Goal: Complete application form

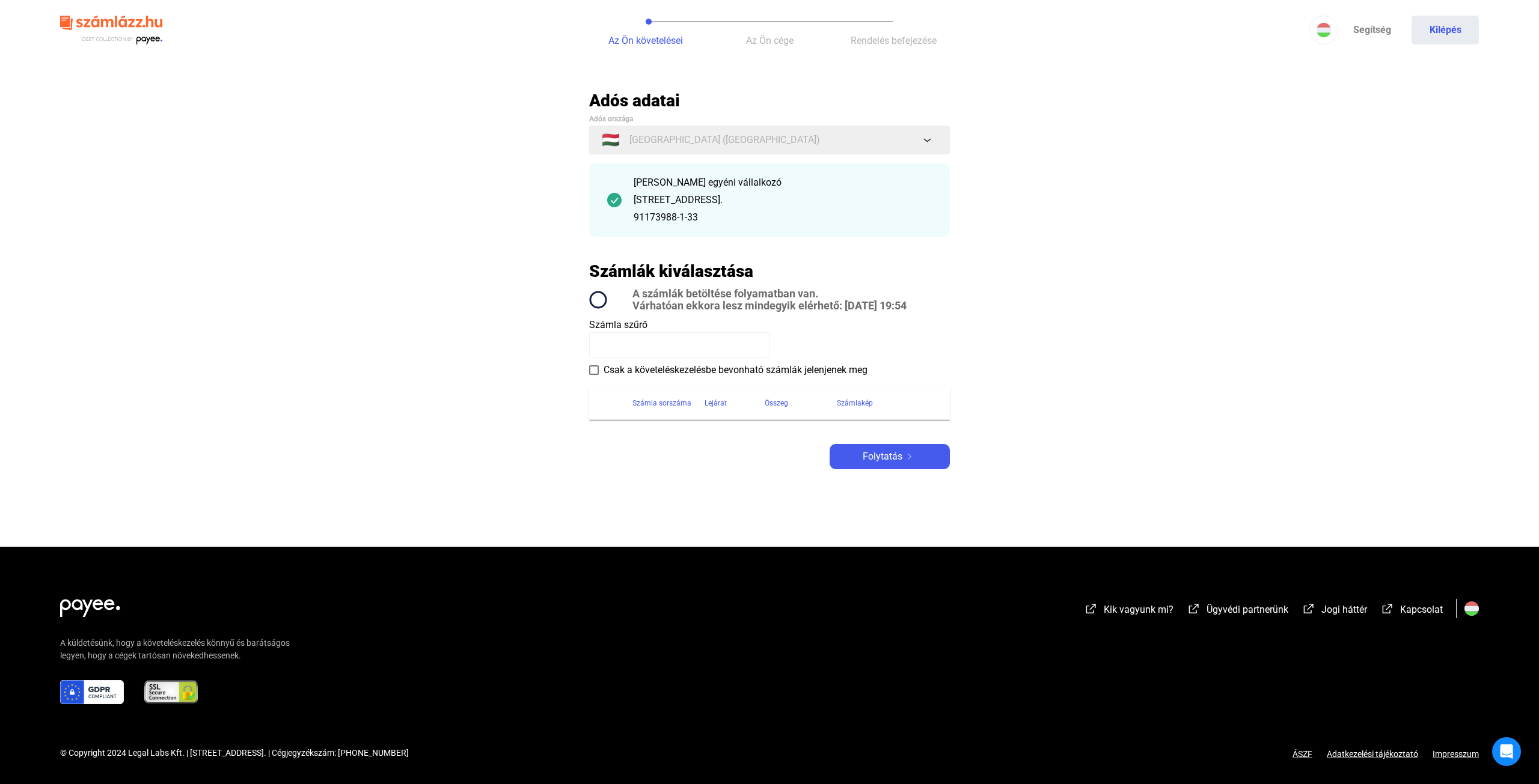
click at [698, 347] on input at bounding box center [679, 344] width 181 height 25
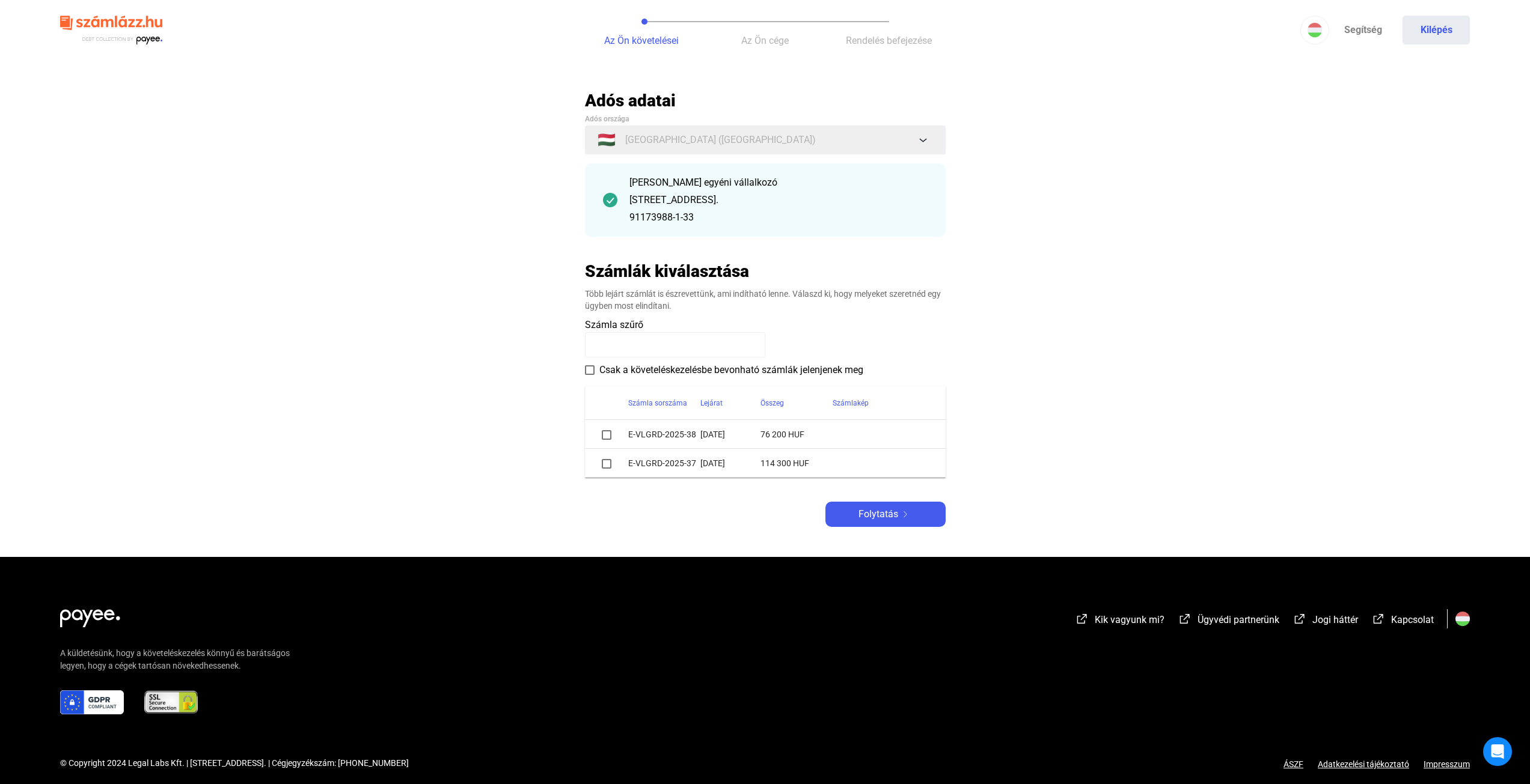
click at [607, 432] on span at bounding box center [606, 434] width 9 height 9
click at [614, 468] on td at bounding box center [606, 463] width 44 height 29
click at [608, 466] on span at bounding box center [606, 463] width 9 height 9
click at [601, 466] on span at bounding box center [606, 463] width 9 height 9
click at [903, 519] on div "Folytatás" at bounding box center [886, 514] width 113 height 15
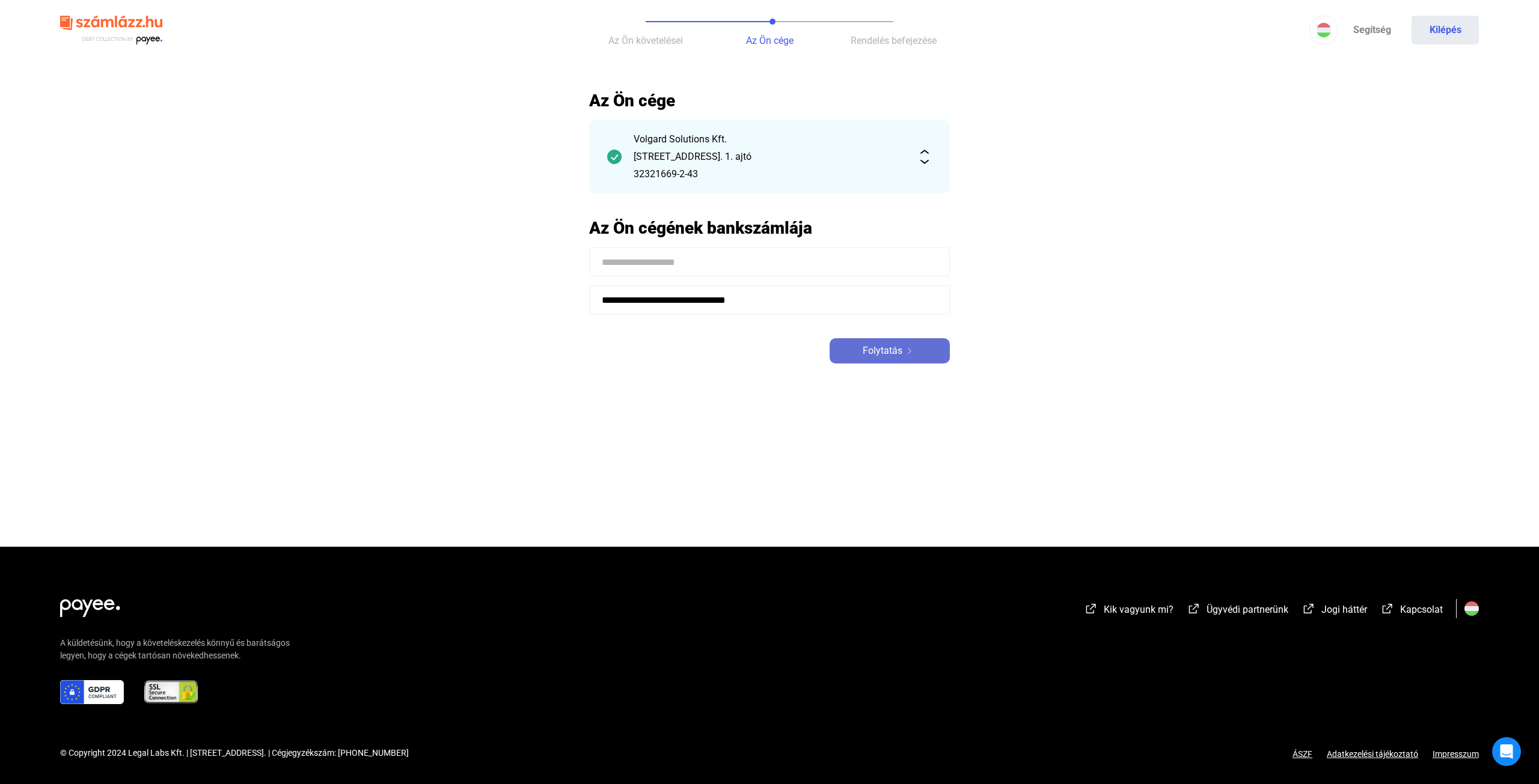
click at [892, 349] on span "Folytatás" at bounding box center [882, 351] width 40 height 15
click at [734, 249] on input at bounding box center [769, 262] width 361 height 29
click at [733, 255] on input at bounding box center [769, 262] width 361 height 29
click at [713, 380] on main "**********" at bounding box center [769, 318] width 1539 height 457
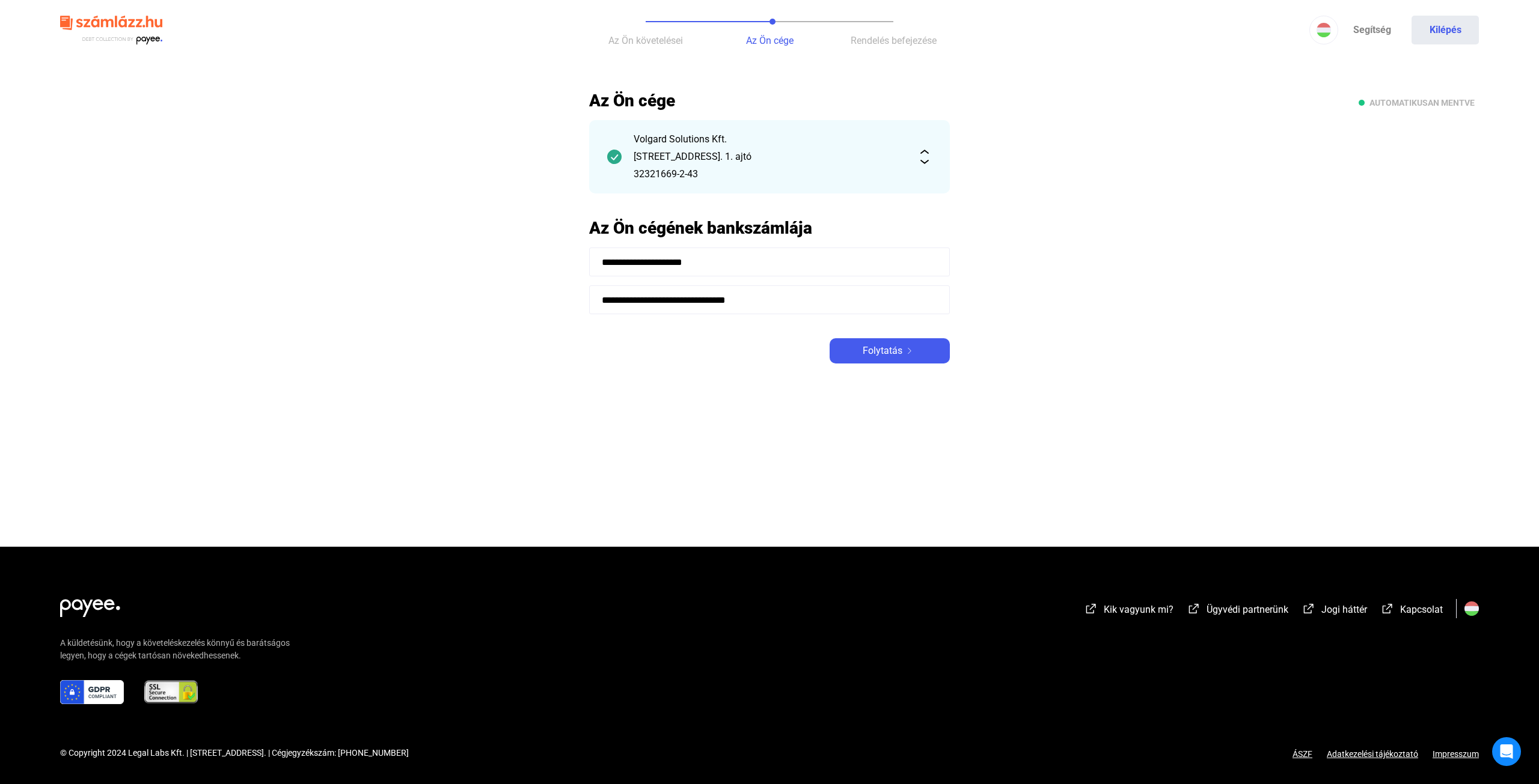
click at [683, 257] on input "**********" at bounding box center [769, 262] width 361 height 29
type input "**********"
click at [707, 366] on main "**********" at bounding box center [769, 318] width 1539 height 457
click at [890, 341] on button "Folytatás" at bounding box center [890, 350] width 120 height 25
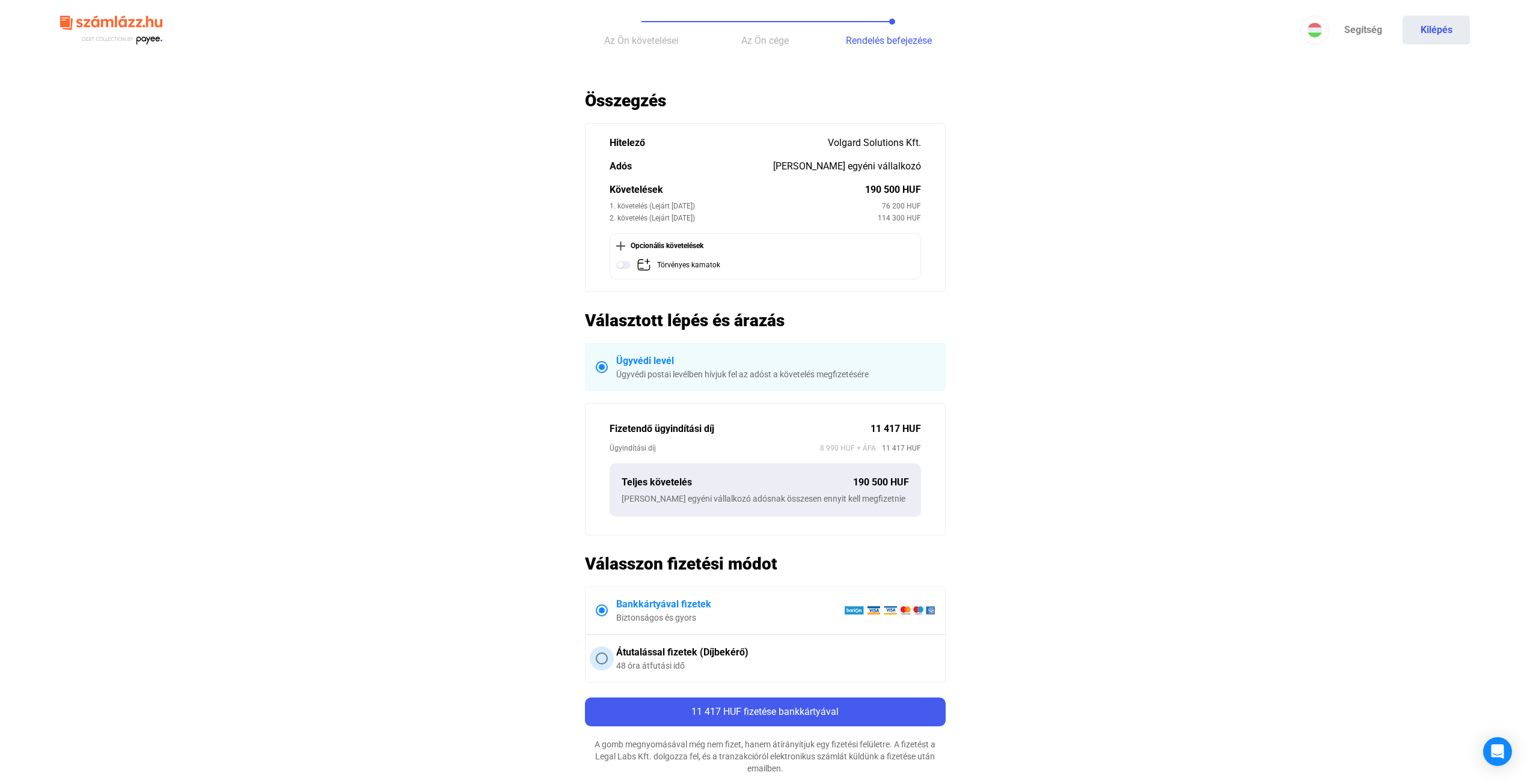
click at [636, 657] on div "Átutalással fizetek (Díjbekérő)" at bounding box center [775, 653] width 318 height 15
click at [688, 627] on label "Bankkártyával fizetek Biztonságos és gyors" at bounding box center [765, 610] width 359 height 47
click at [667, 656] on div "Átutalással fizetek (Díjbekérő)" at bounding box center [775, 653] width 318 height 15
click at [657, 614] on div "Biztonságos és gyors" at bounding box center [730, 617] width 228 height 12
click at [648, 647] on div "Átutalással fizetek (Díjbekérő)" at bounding box center [775, 653] width 318 height 15
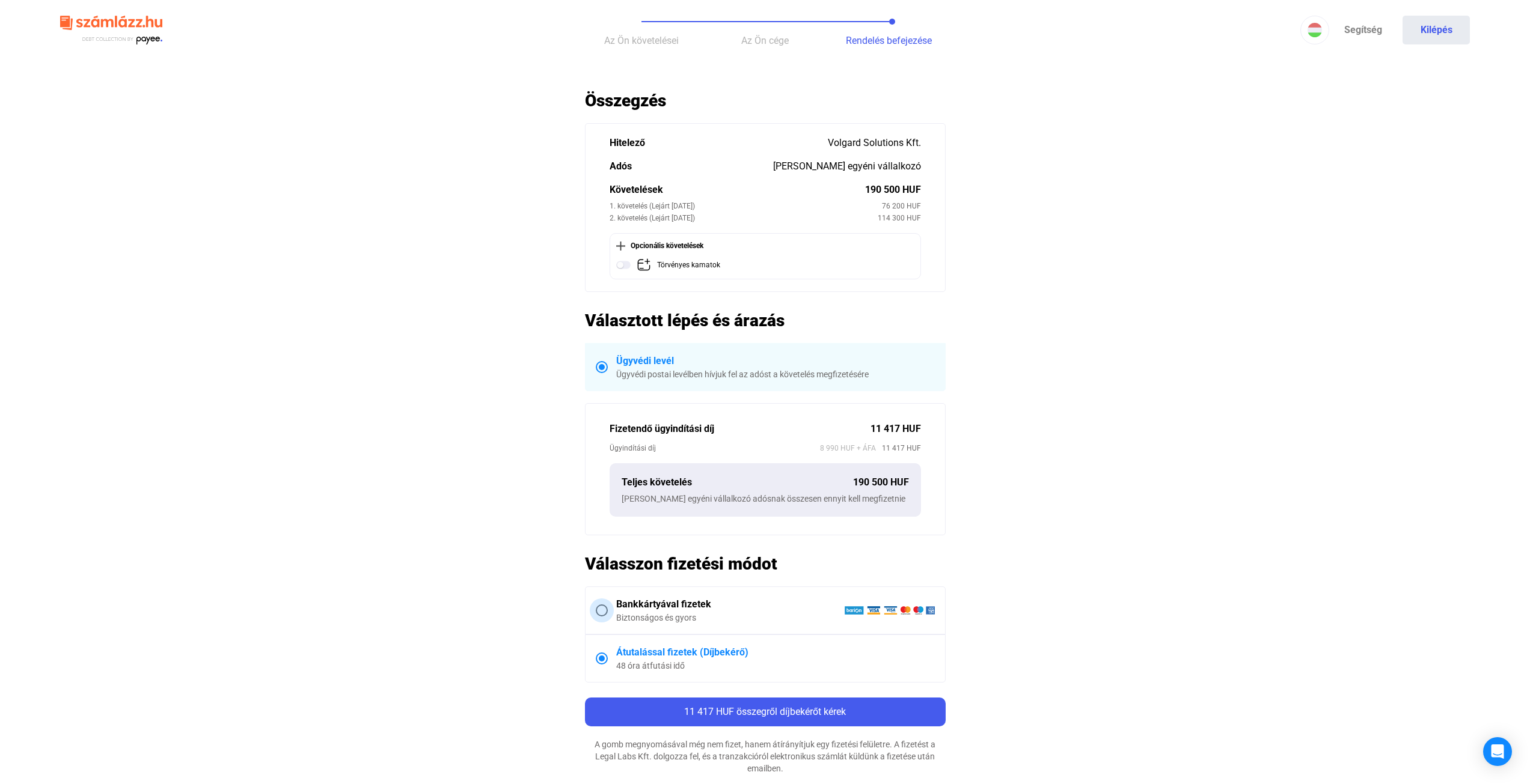
click at [657, 601] on div "Bankkártyával fizetek" at bounding box center [730, 605] width 228 height 15
click at [643, 644] on label "Átutalással fizetek (Díjbekérő) 48 óra átfutási idő" at bounding box center [765, 659] width 359 height 47
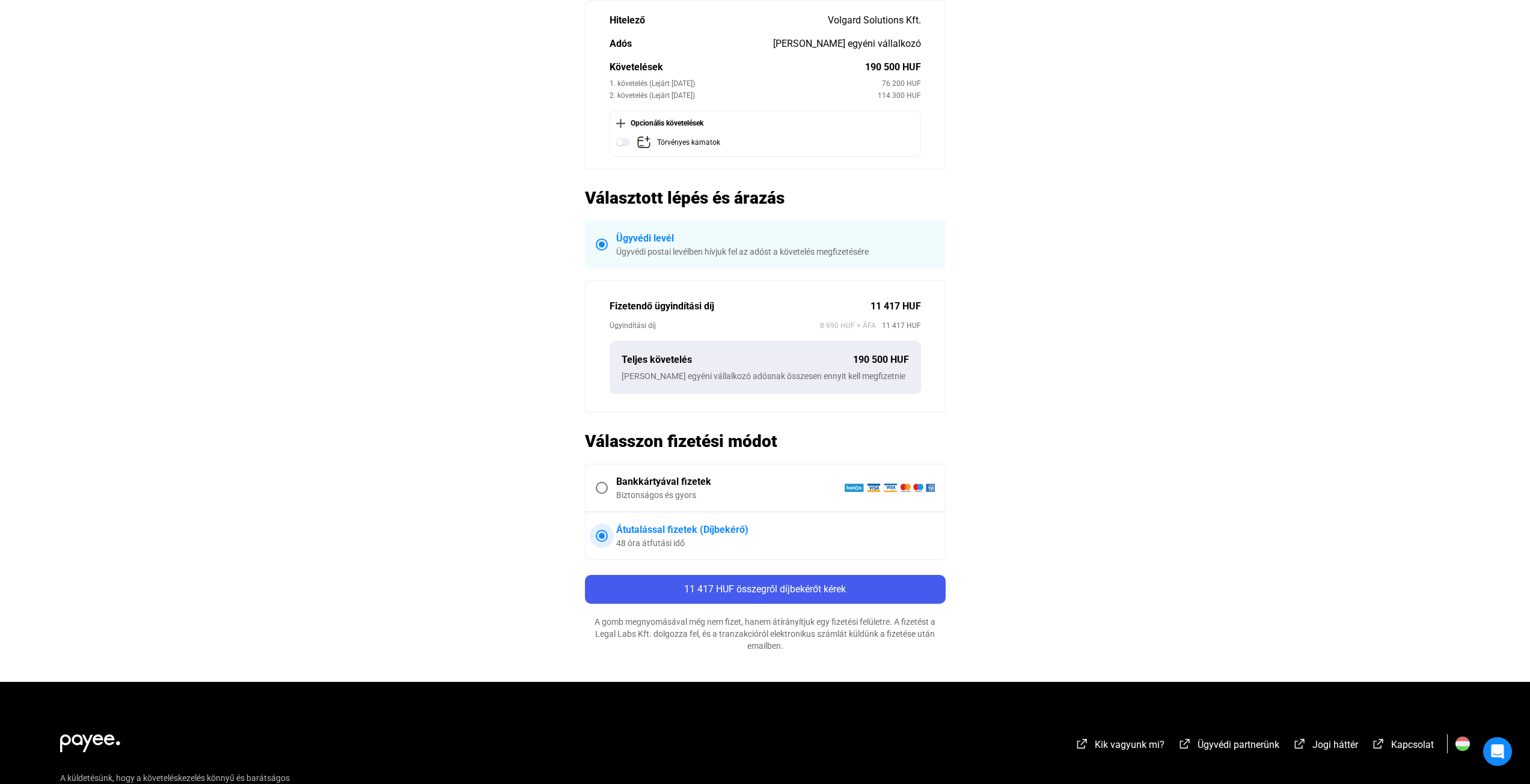
scroll to position [181, 0]
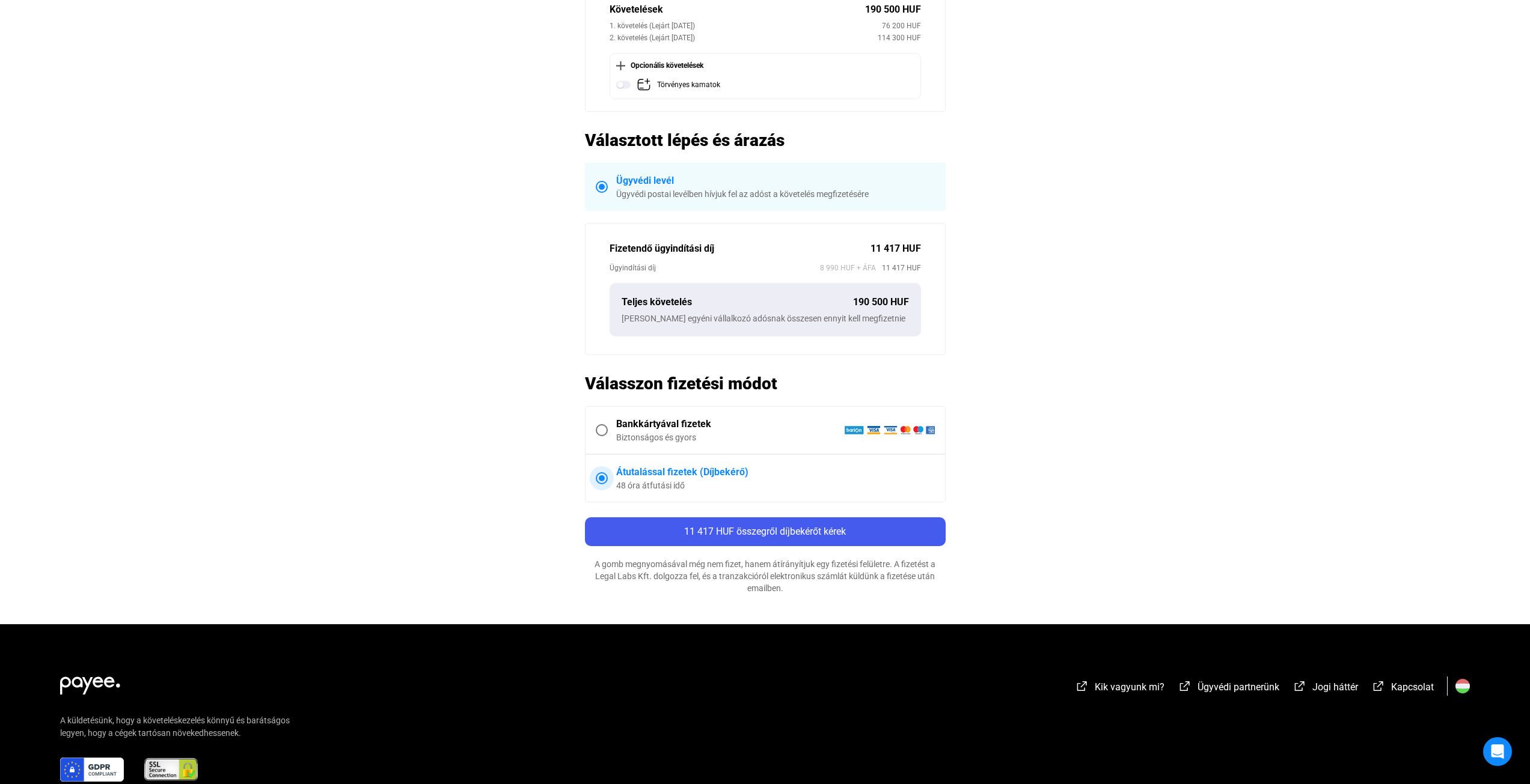
click at [691, 429] on div "Bankkártyával fizetek" at bounding box center [730, 424] width 228 height 15
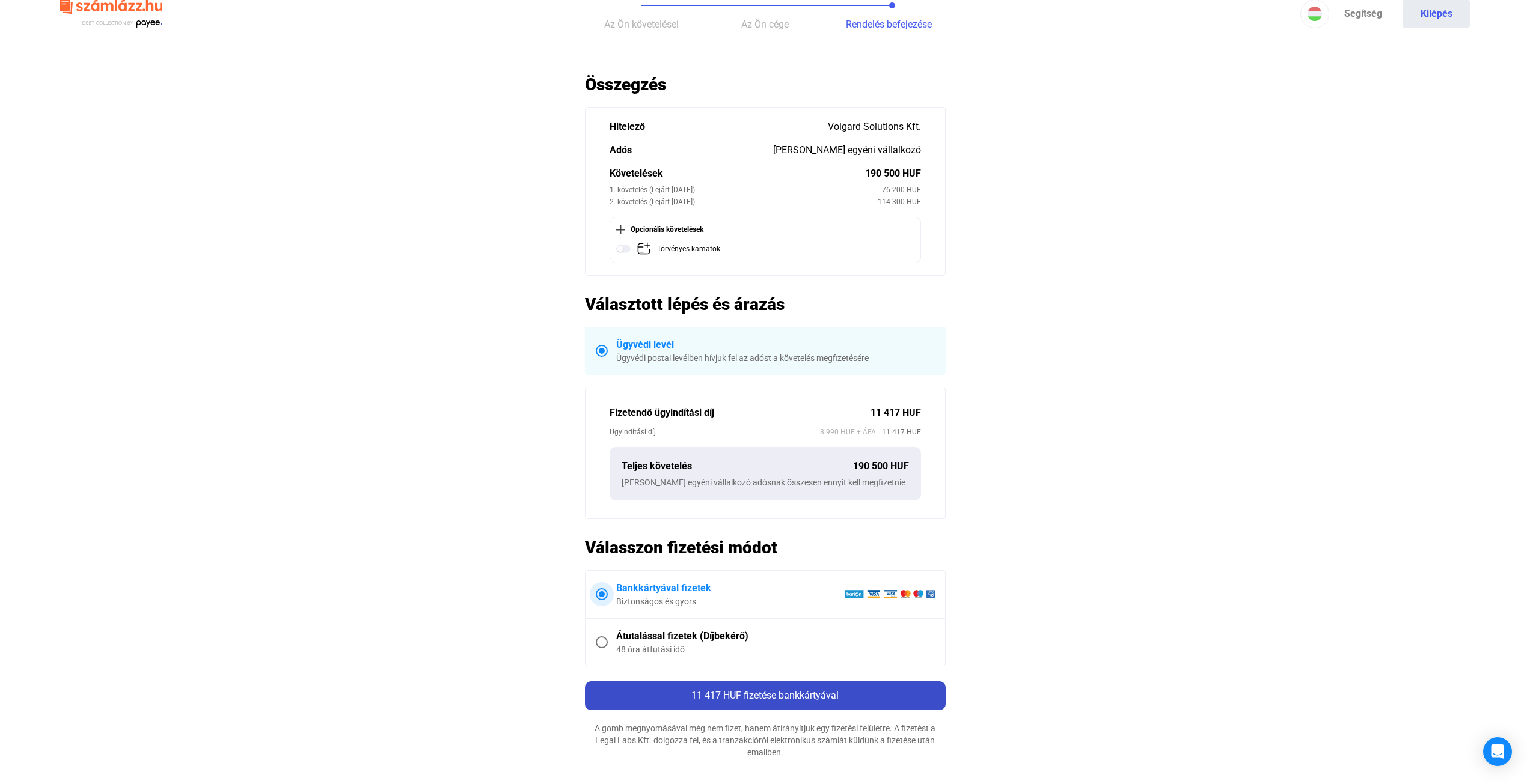
scroll to position [0, 0]
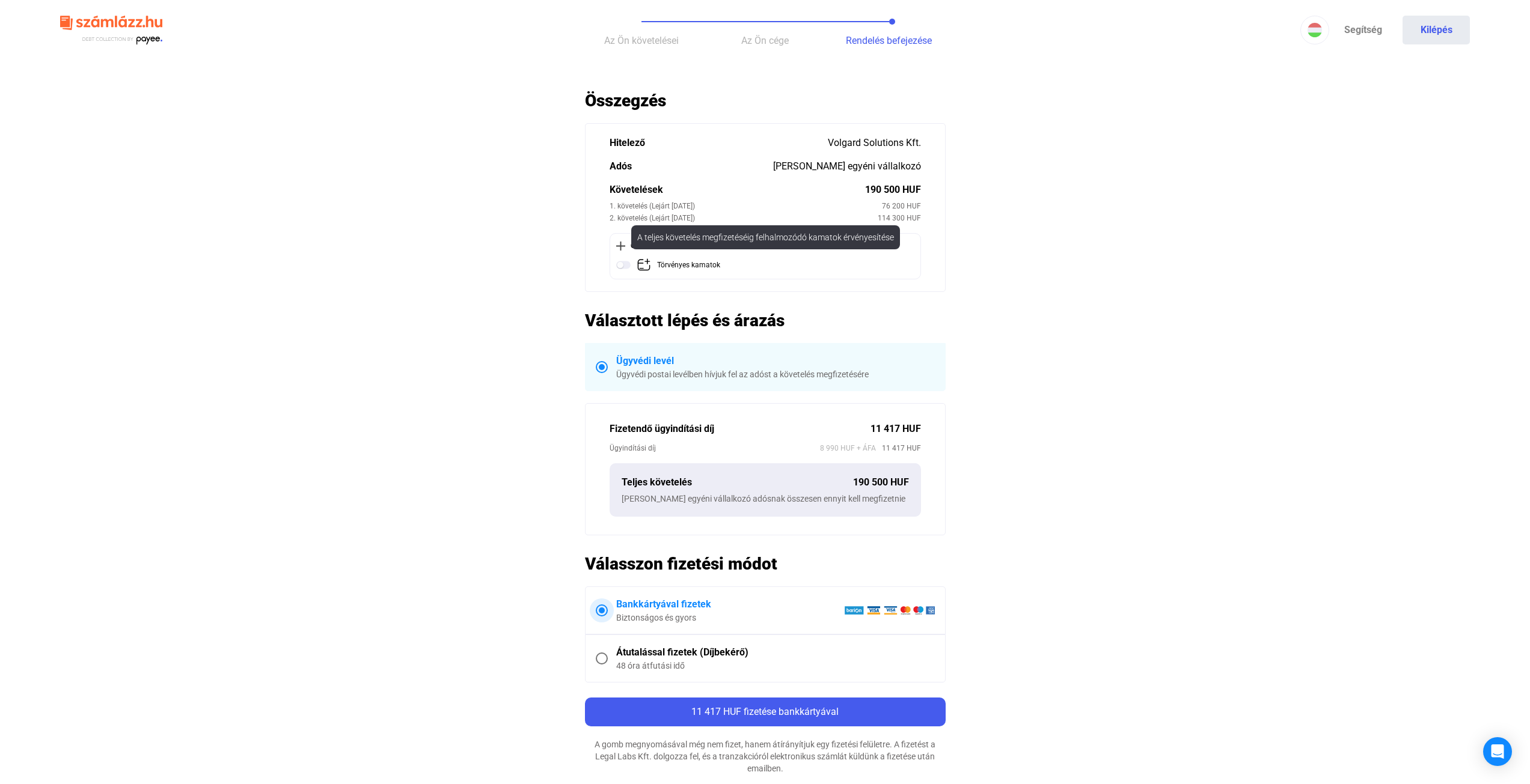
click at [667, 268] on div "Törvényes kamatok" at bounding box center [688, 265] width 63 height 15
click at [638, 247] on div "Opcionális követelések" at bounding box center [765, 246] width 298 height 12
click at [628, 261] on img at bounding box center [623, 265] width 15 height 15
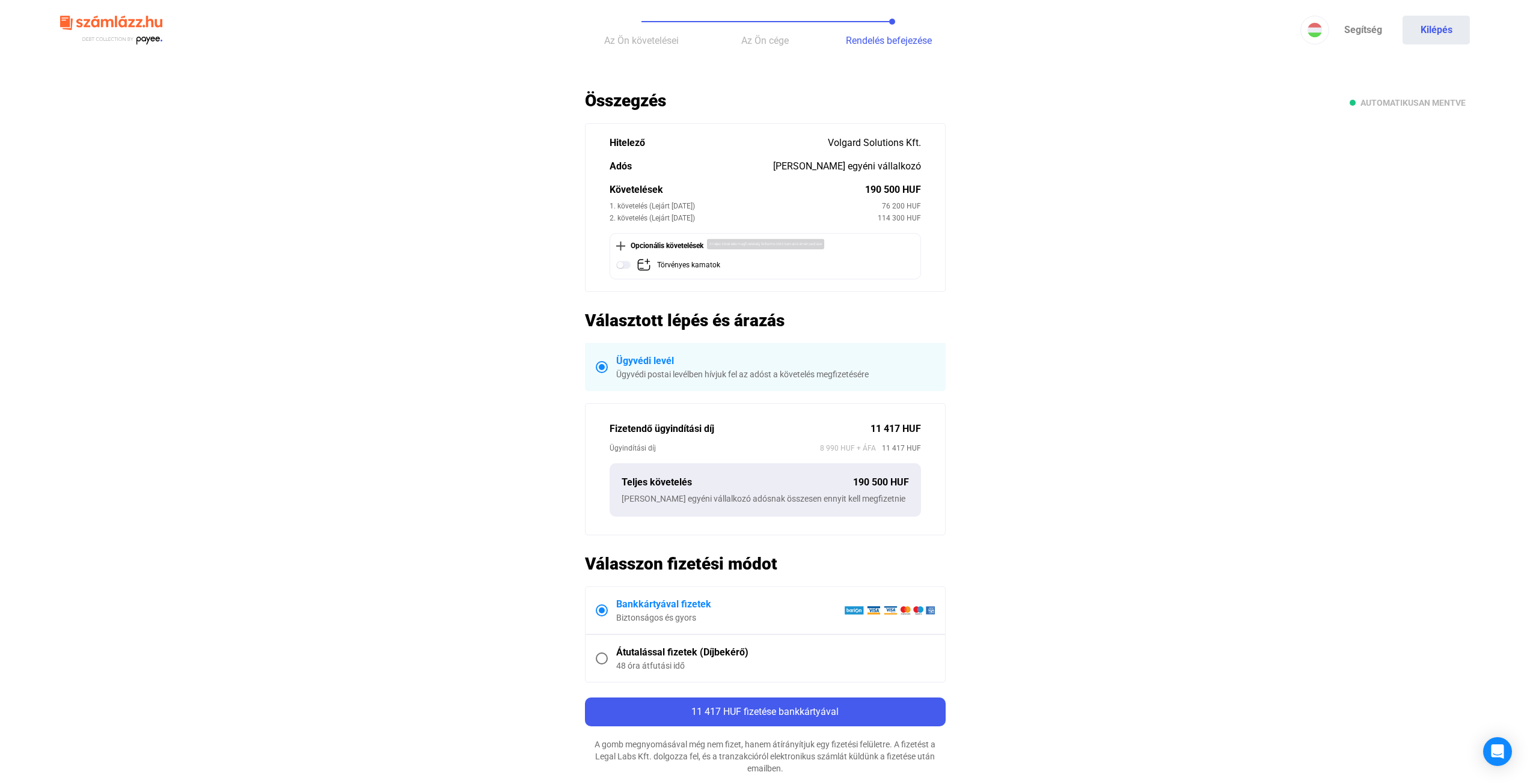
click at [628, 261] on img at bounding box center [623, 265] width 15 height 15
click at [706, 263] on div "Törvényes kamatok (678 HUF)" at bounding box center [707, 265] width 99 height 15
click at [706, 263] on div "Törvényes kamatok" at bounding box center [688, 265] width 63 height 15
click at [706, 263] on div "Törvényes kamatok (678 HUF)" at bounding box center [707, 265] width 99 height 15
click at [706, 263] on div "Törvényes kamatok" at bounding box center [688, 265] width 63 height 15
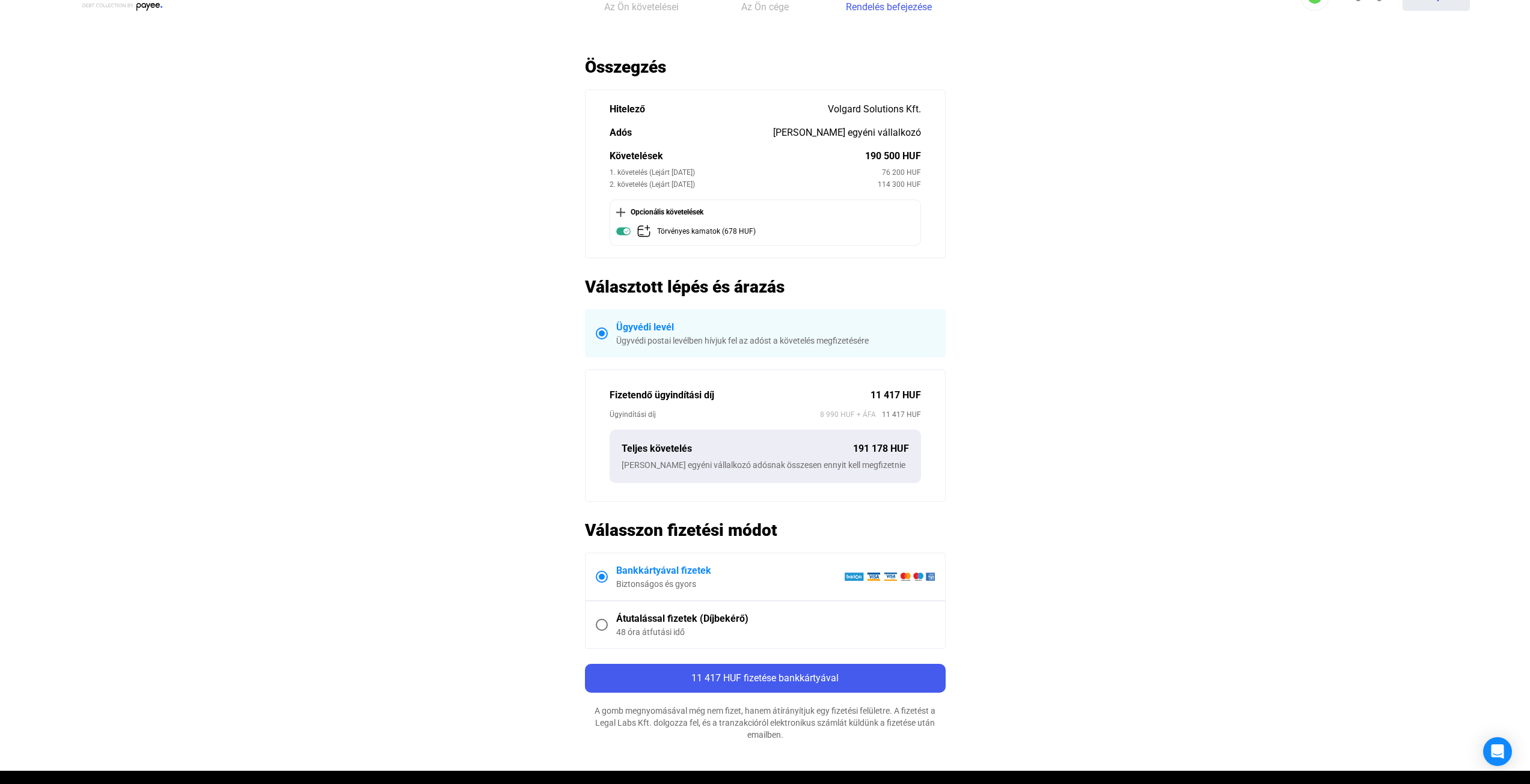
scroll to position [240, 0]
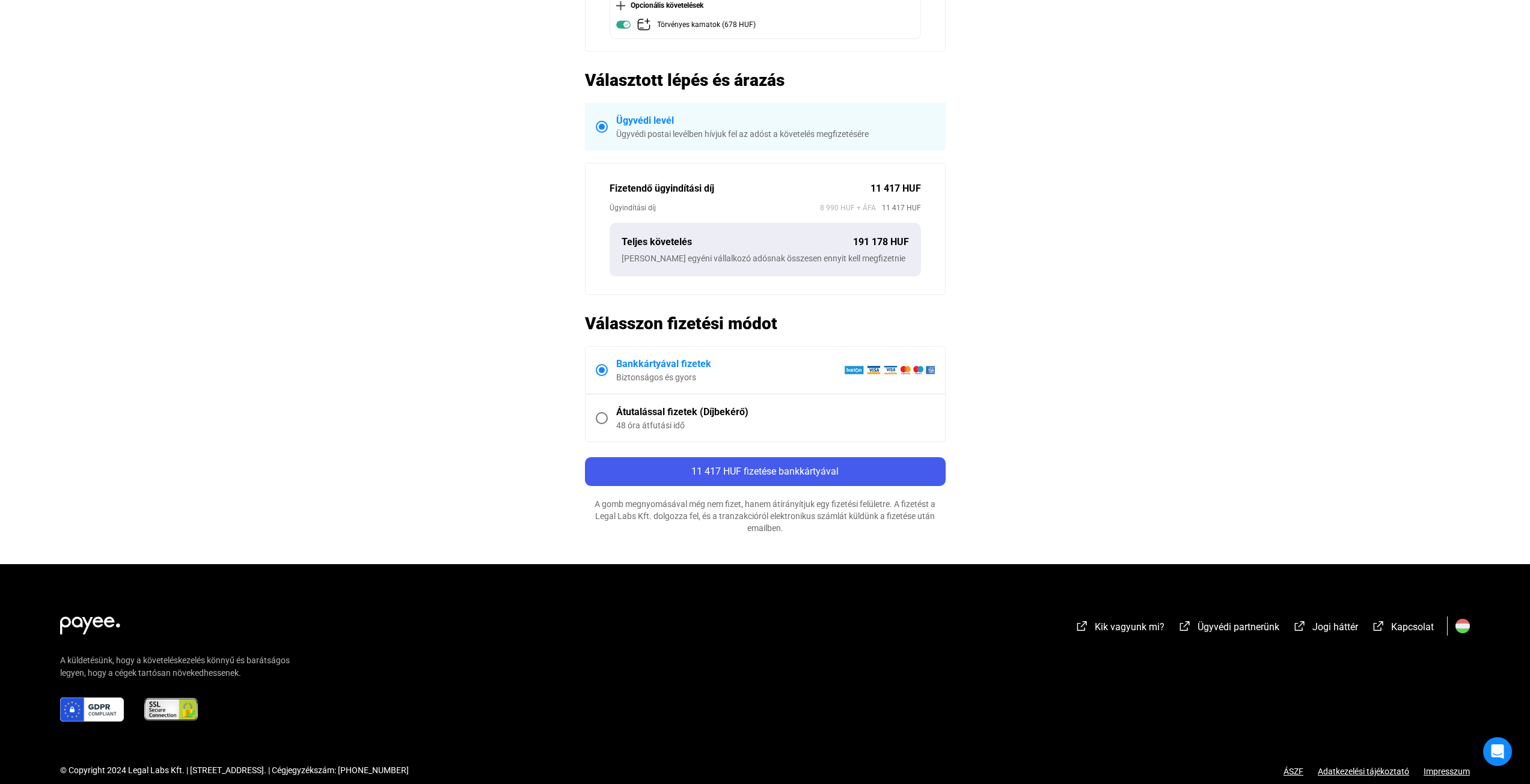
click at [1417, 383] on main "Automatikusan mentve Összegzés Hitelező Volgard Solutions Kft. [PERSON_NAME] eg…" at bounding box center [765, 207] width 1530 height 714
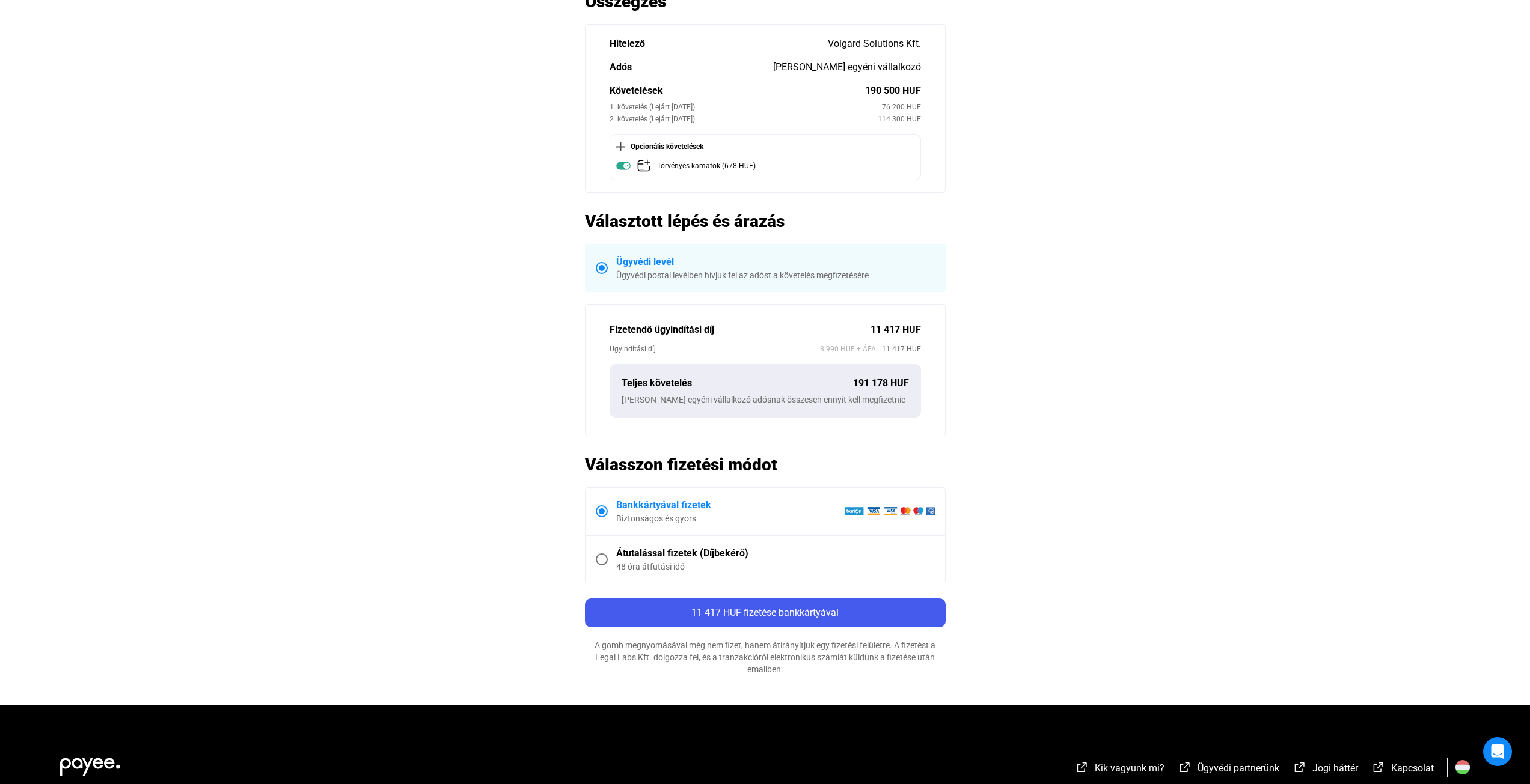
scroll to position [120, 0]
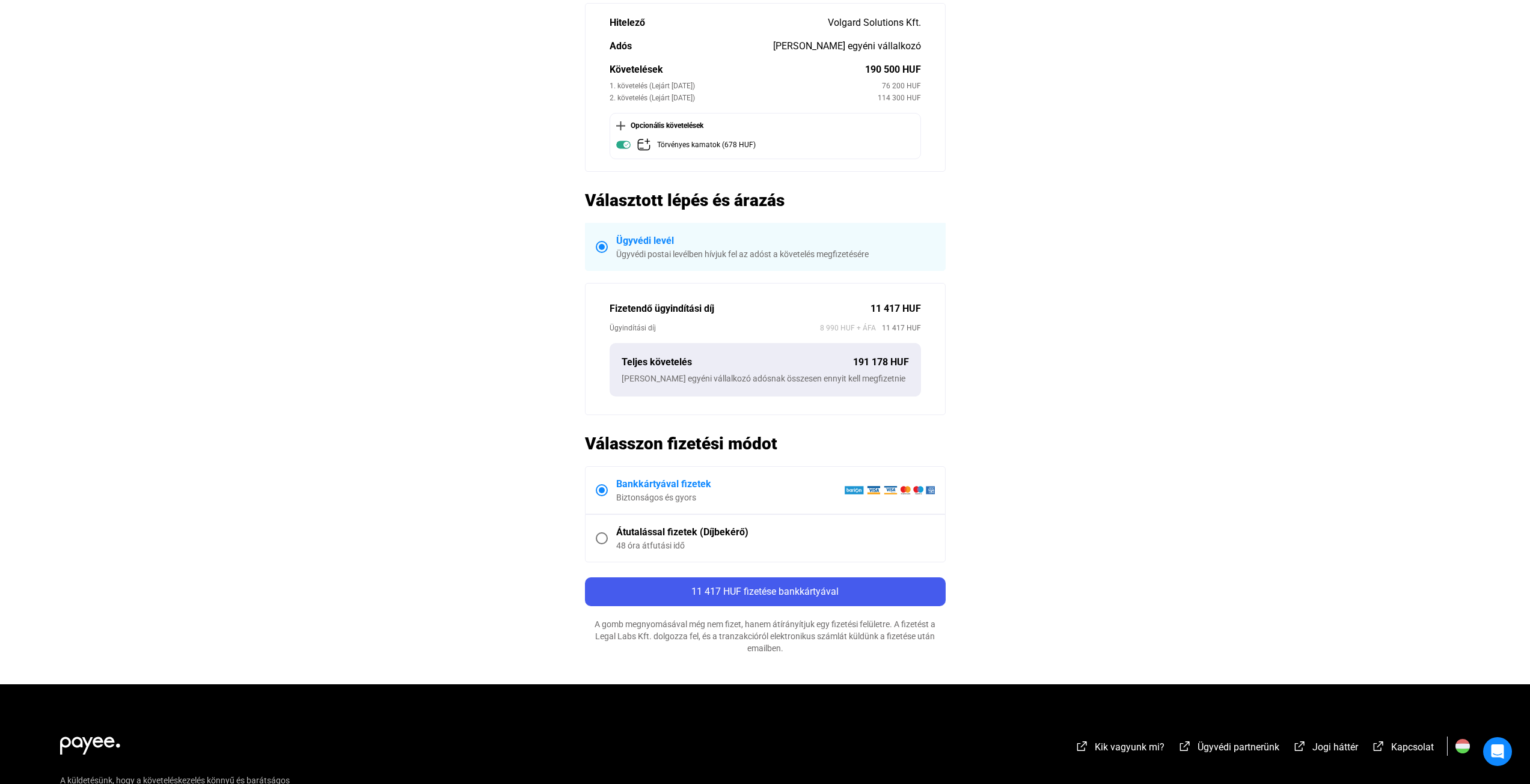
click at [1479, 398] on main "Automatikusan mentve Összegzés Hitelező Volgard Solutions Kft. [PERSON_NAME] eg…" at bounding box center [765, 327] width 1530 height 714
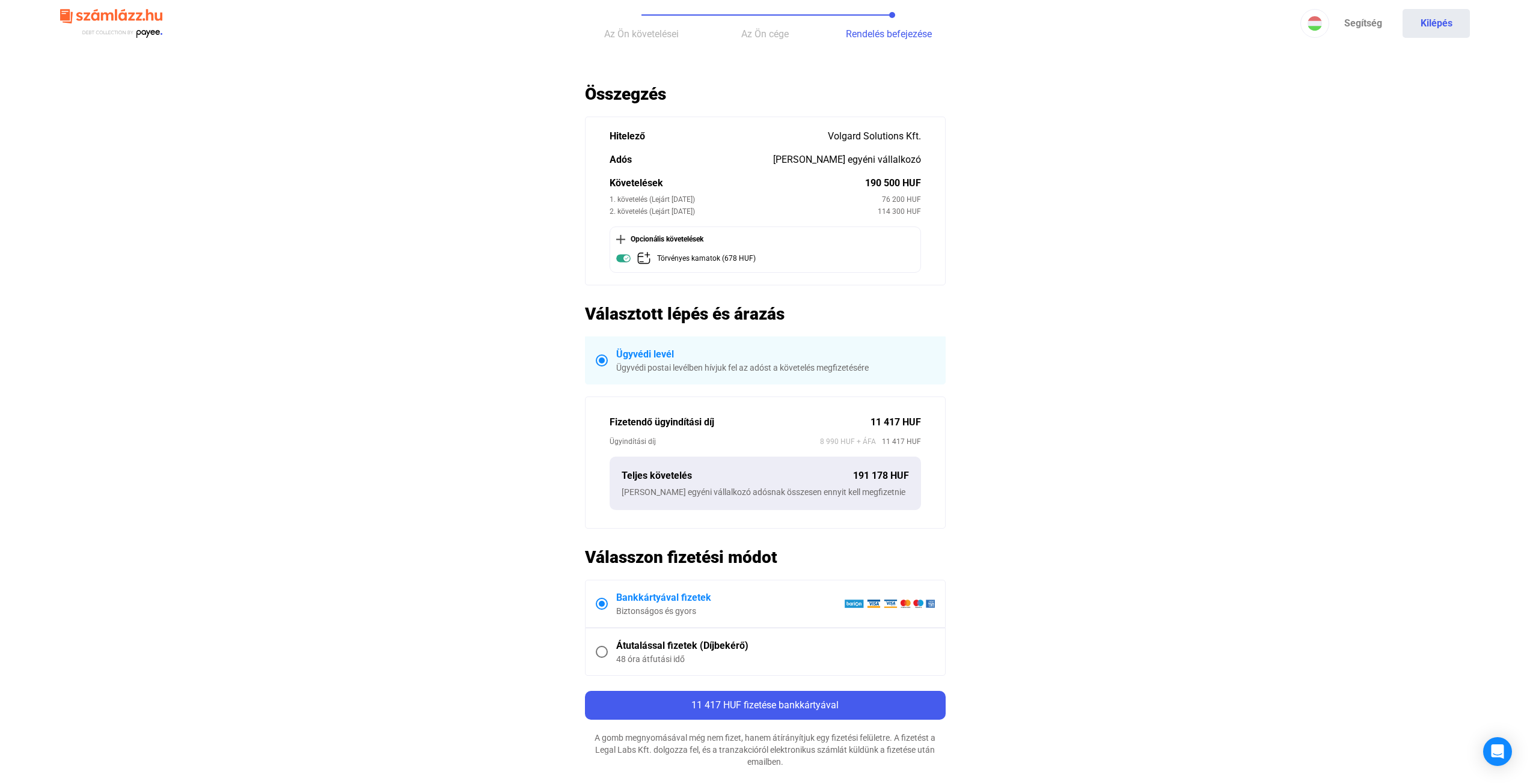
scroll to position [0, 0]
